Goal: Information Seeking & Learning: Learn about a topic

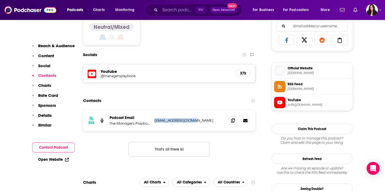
scroll to position [353, 0]
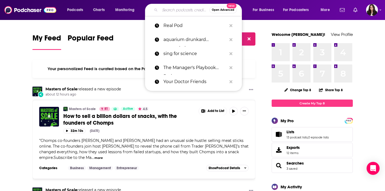
click at [168, 13] on input "Search podcasts, credits, & more..." at bounding box center [184, 10] width 49 height 9
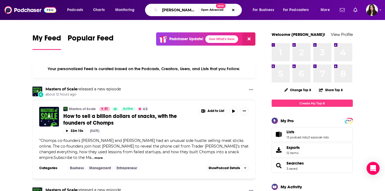
type input "[PERSON_NAME] album show"
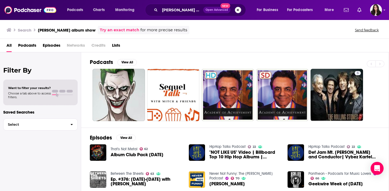
click at [238, 10] on button "Search podcasts, credits, & more..." at bounding box center [238, 10] width 6 height 6
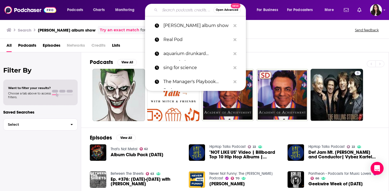
paste input "[PERSON_NAME] Show"
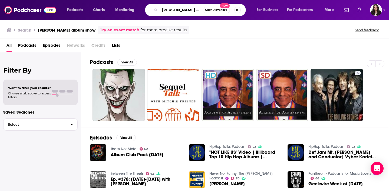
type input "[PERSON_NAME] Show"
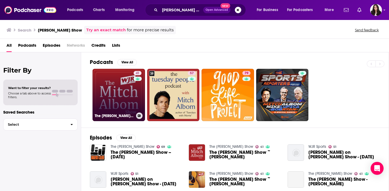
click at [126, 89] on link "41 The [PERSON_NAME] Show" at bounding box center [118, 95] width 52 height 52
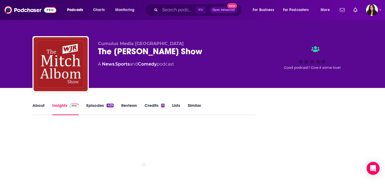
drag, startPoint x: 182, startPoint y: 65, endPoint x: 108, endPoint y: 64, distance: 73.8
click at [108, 64] on div "A News , Sports and Comedy podcast" at bounding box center [180, 64] width 165 height 6
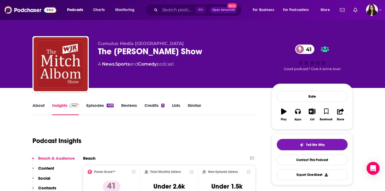
click at [98, 64] on div "A News , Sports and Comedy podcast" at bounding box center [136, 64] width 76 height 6
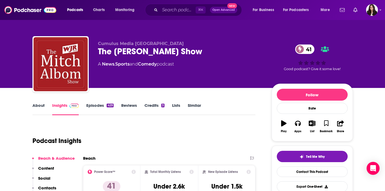
click at [100, 64] on div "A News , Sports and Comedy podcast" at bounding box center [136, 64] width 76 height 6
drag, startPoint x: 97, startPoint y: 65, endPoint x: 169, endPoint y: 64, distance: 71.4
click at [169, 64] on div "Cumulus Media Detroit The [PERSON_NAME] Show 41 A News , Sports and Comedy podc…" at bounding box center [192, 65] width 320 height 58
click at [179, 64] on div "A News , Sports and Comedy podcast" at bounding box center [180, 64] width 165 height 6
drag, startPoint x: 179, startPoint y: 64, endPoint x: 98, endPoint y: 64, distance: 80.8
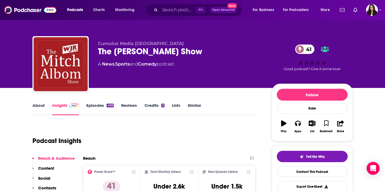
click at [98, 64] on div "A News , Sports and Comedy podcast" at bounding box center [180, 64] width 165 height 6
copy div "A News , Sports and Comedy podcast"
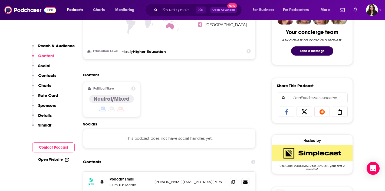
scroll to position [349, 0]
